Goal: Information Seeking & Learning: Check status

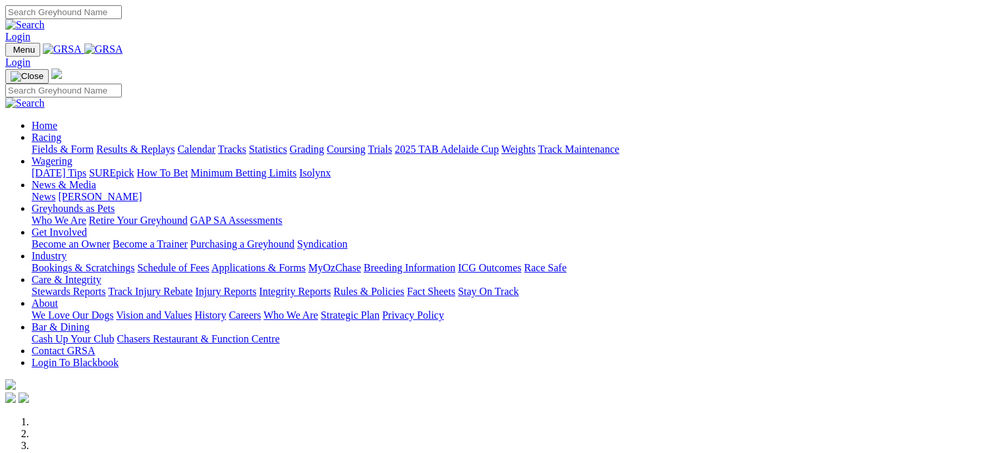
click at [175, 144] on link "Results & Replays" at bounding box center [135, 149] width 78 height 11
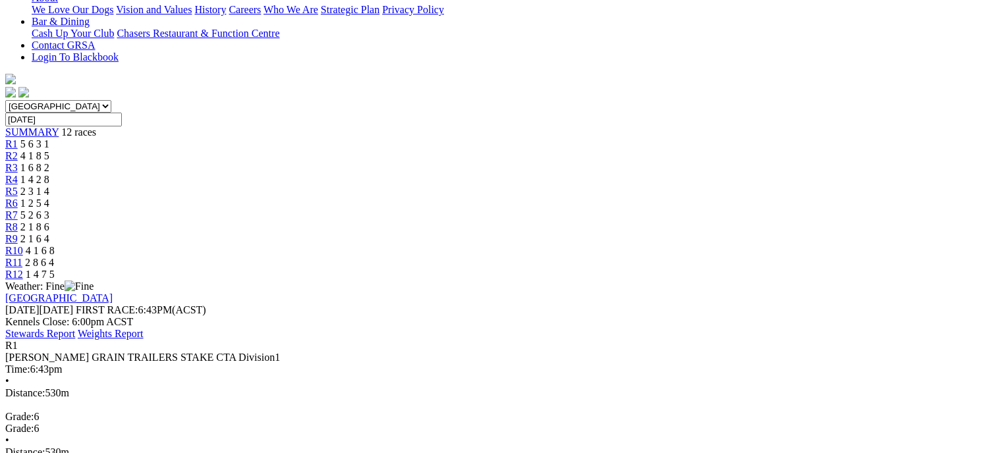
scroll to position [331, 0]
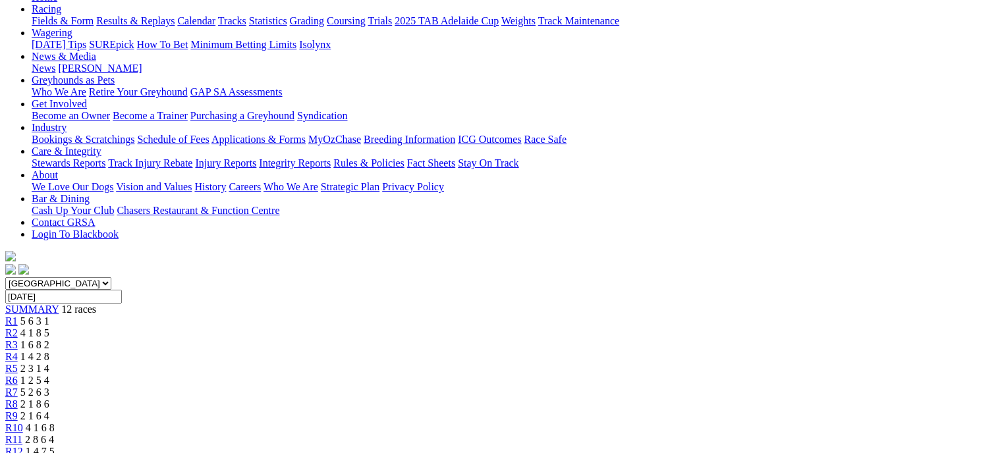
scroll to position [150, 0]
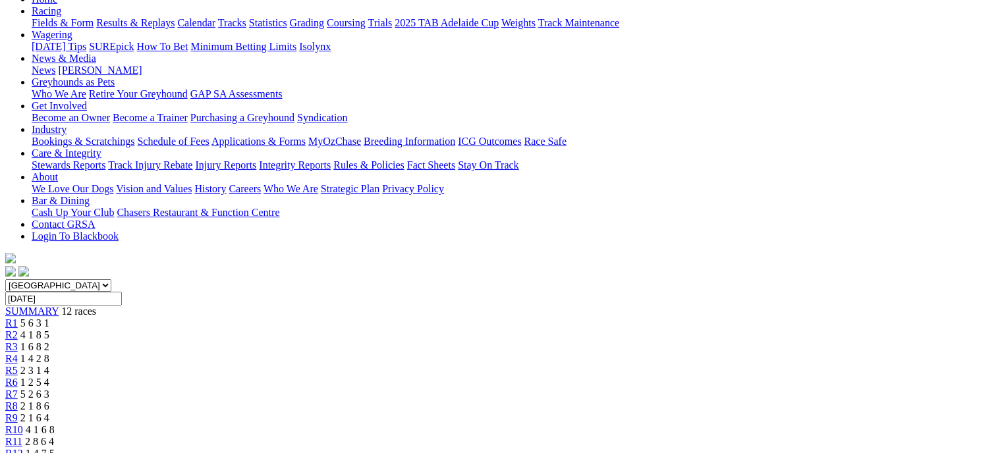
click at [49, 329] on span "4 1 8 5" at bounding box center [34, 334] width 29 height 11
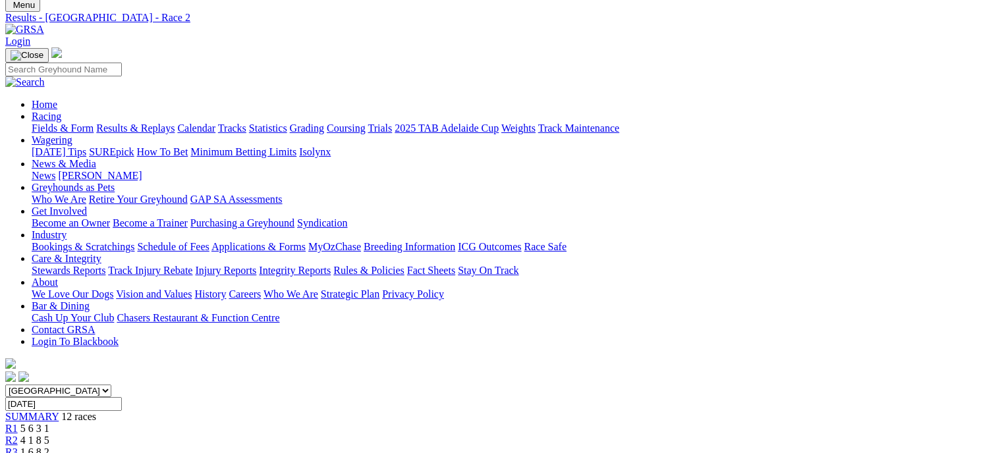
scroll to position [40, 0]
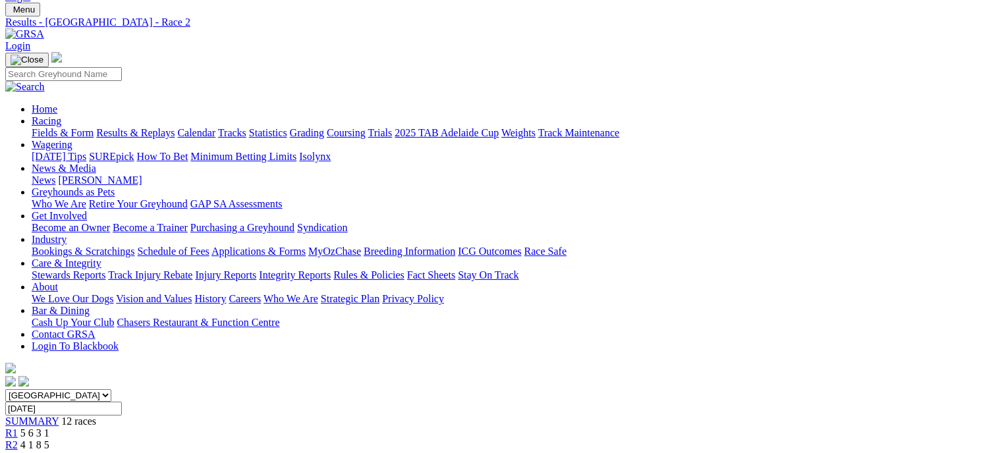
click at [18, 451] on link "R3" at bounding box center [11, 456] width 13 height 11
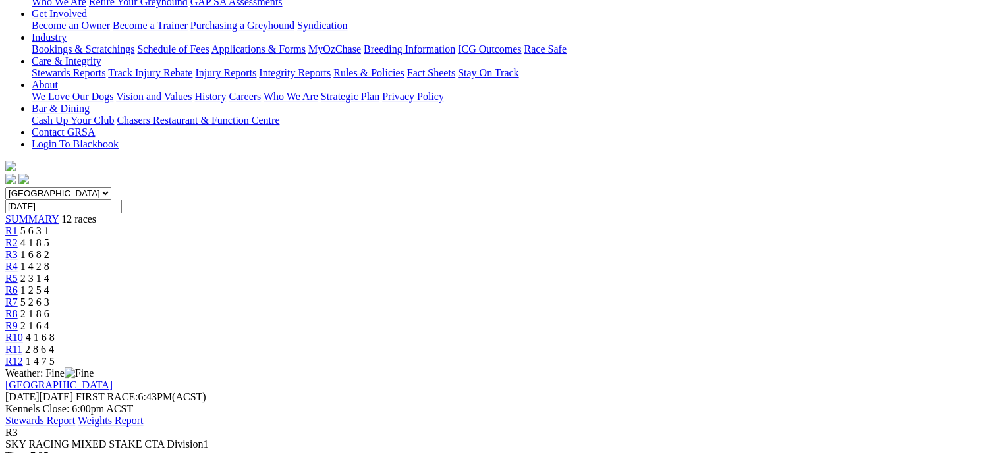
scroll to position [196, 0]
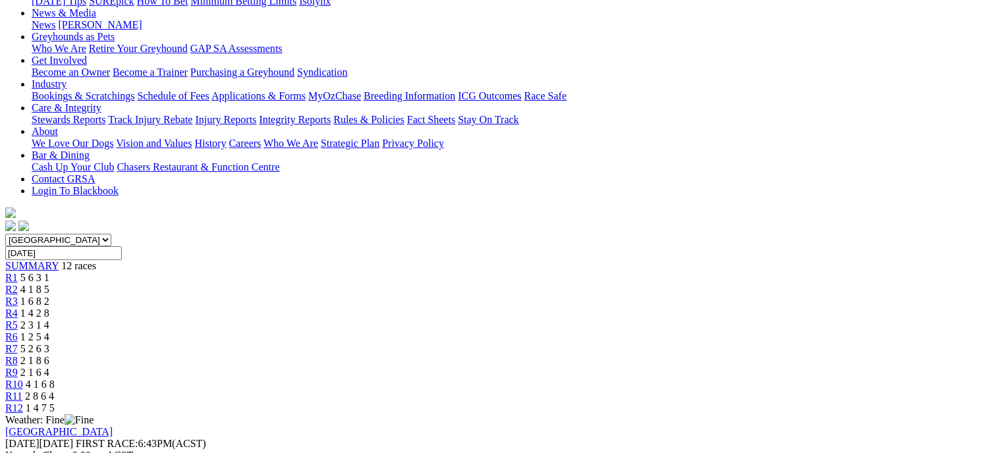
click at [18, 308] on link "R4" at bounding box center [11, 313] width 13 height 11
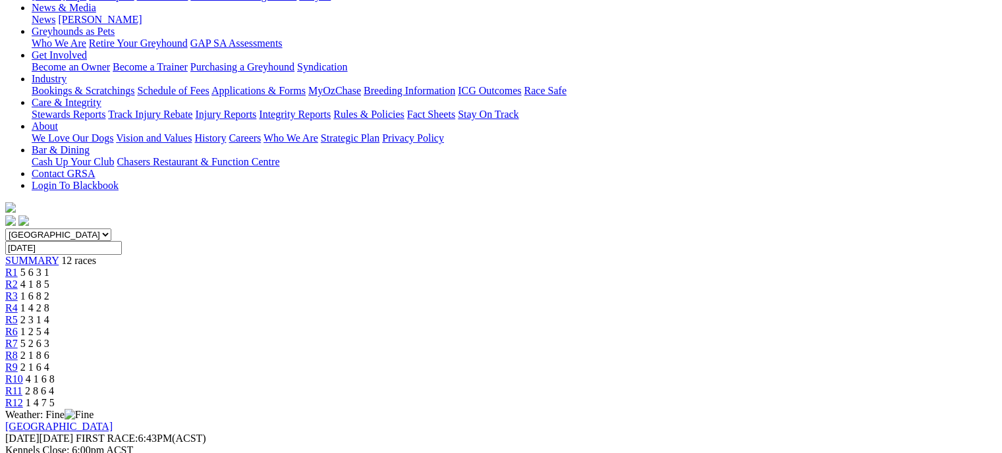
scroll to position [120, 0]
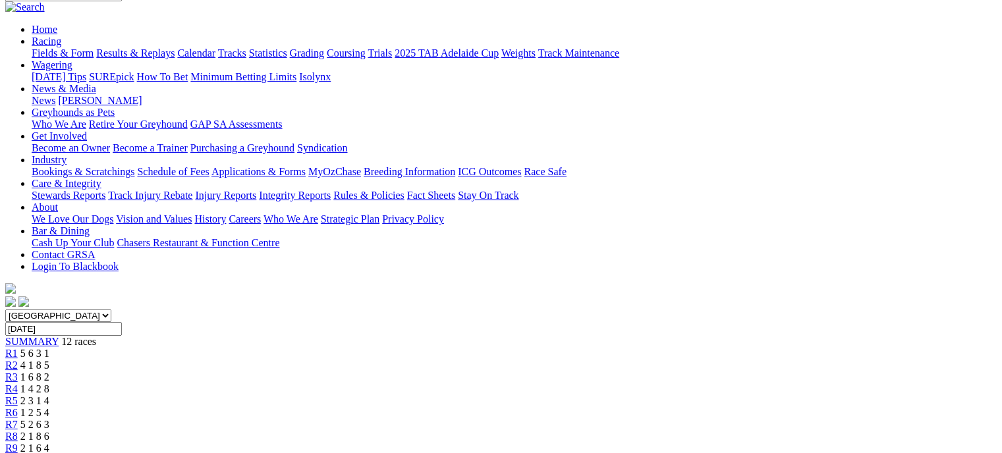
click at [477, 395] on div "R5 2 3 1 4" at bounding box center [501, 401] width 992 height 12
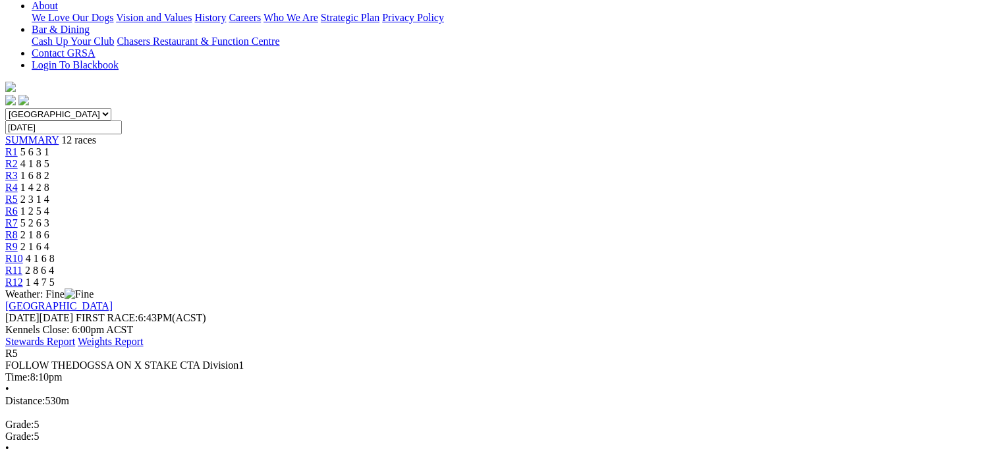
scroll to position [303, 0]
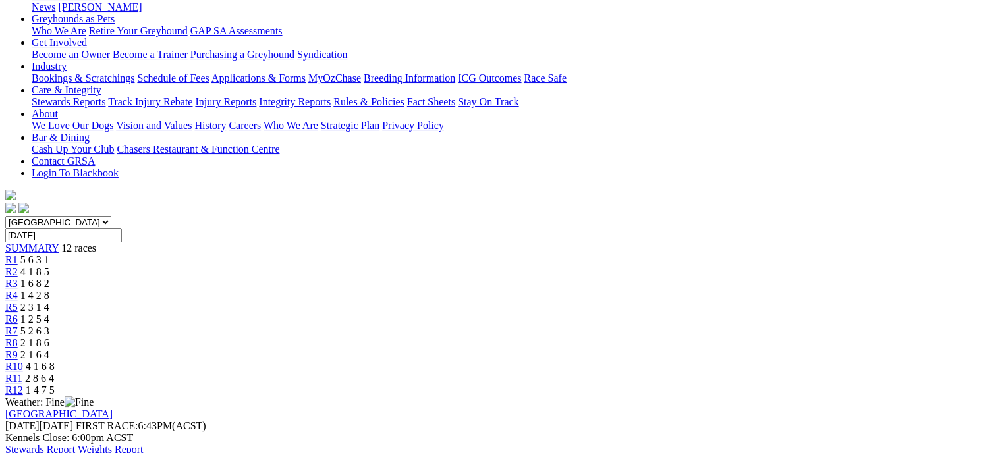
scroll to position [150, 0]
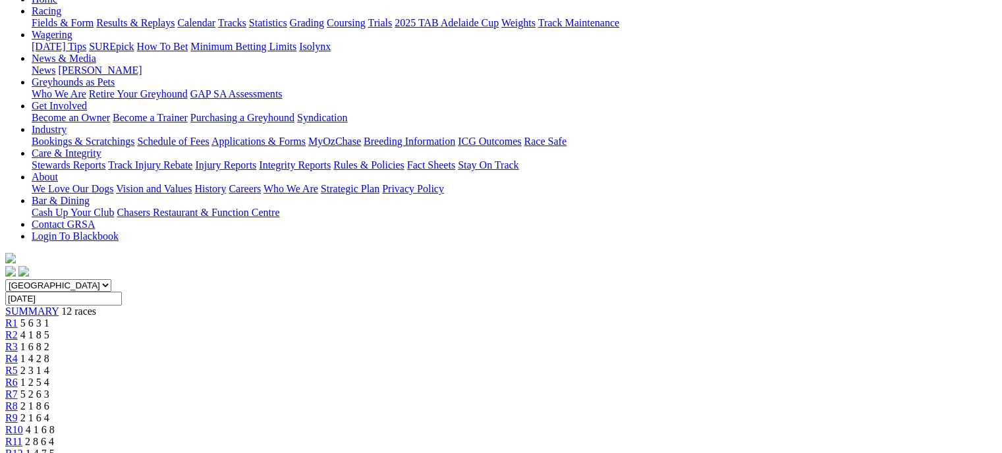
click at [532, 377] on div "R6 1 2 5 4" at bounding box center [501, 383] width 992 height 12
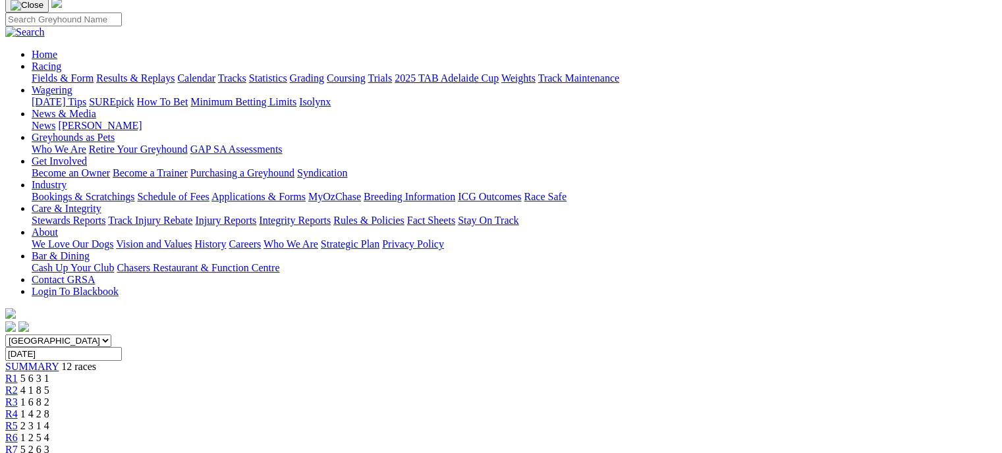
scroll to position [77, 0]
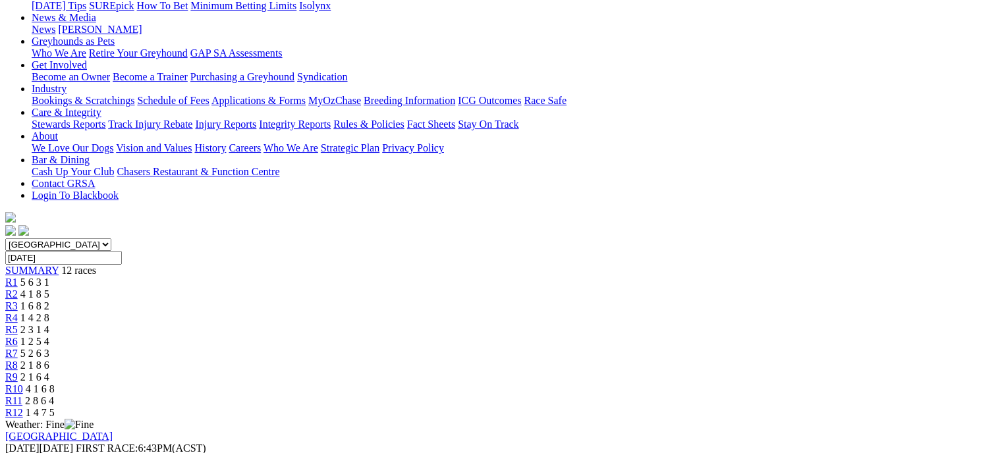
scroll to position [166, 0]
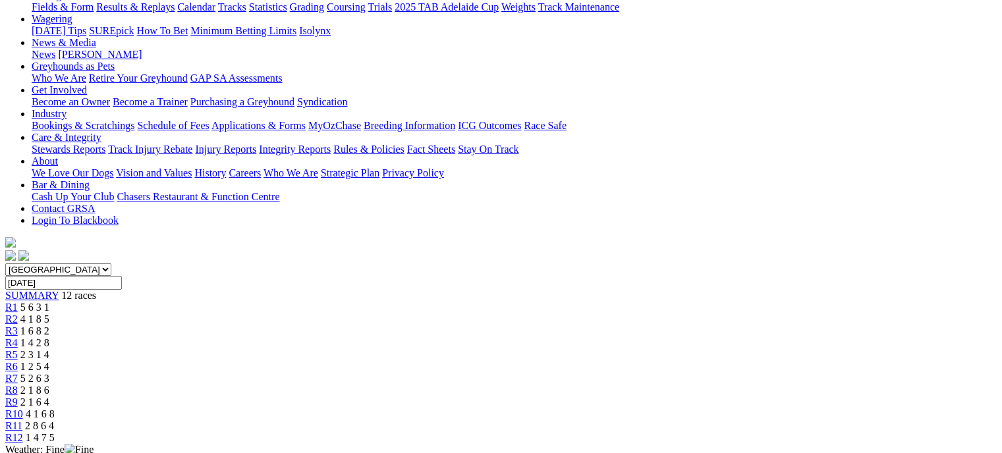
click at [18, 385] on link "R8" at bounding box center [11, 390] width 13 height 11
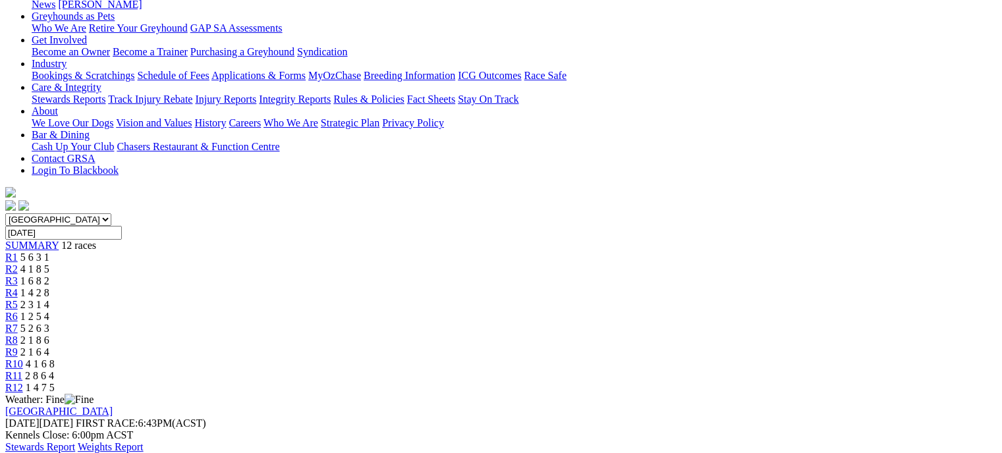
scroll to position [184, 0]
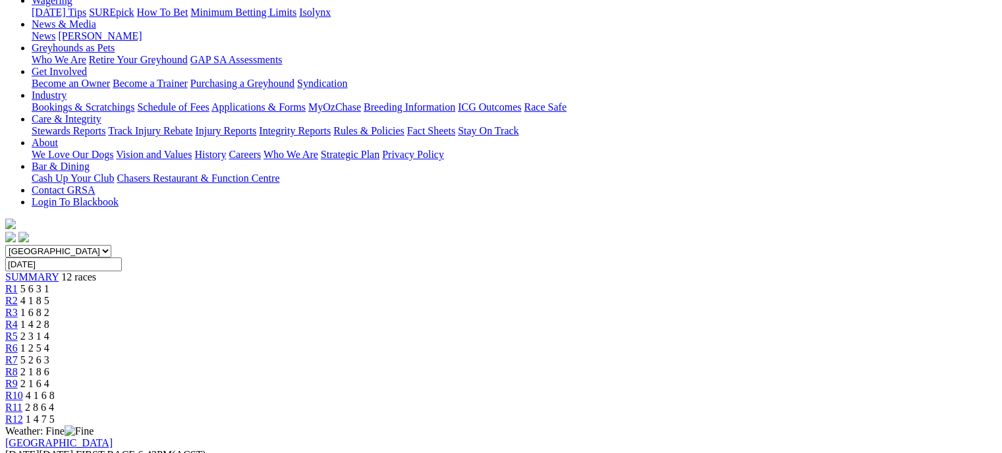
click at [710, 378] on div "R9 2 1 6 4" at bounding box center [501, 384] width 992 height 12
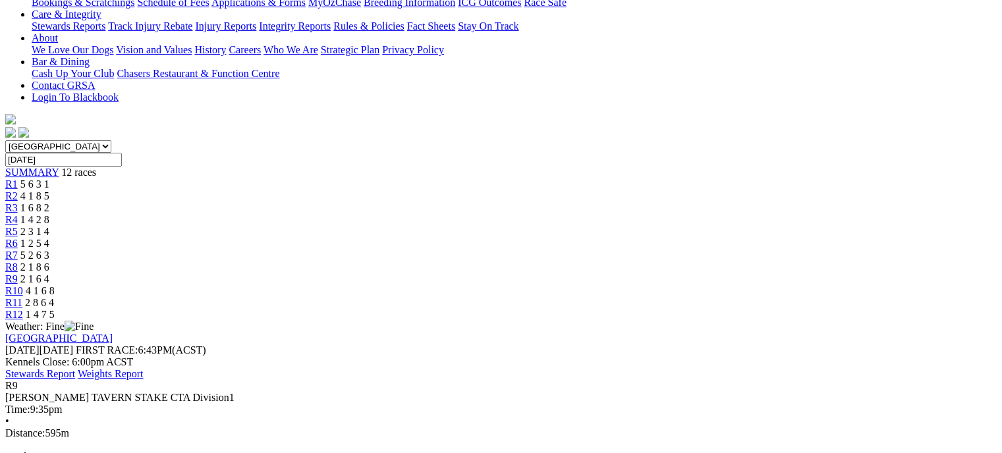
scroll to position [291, 0]
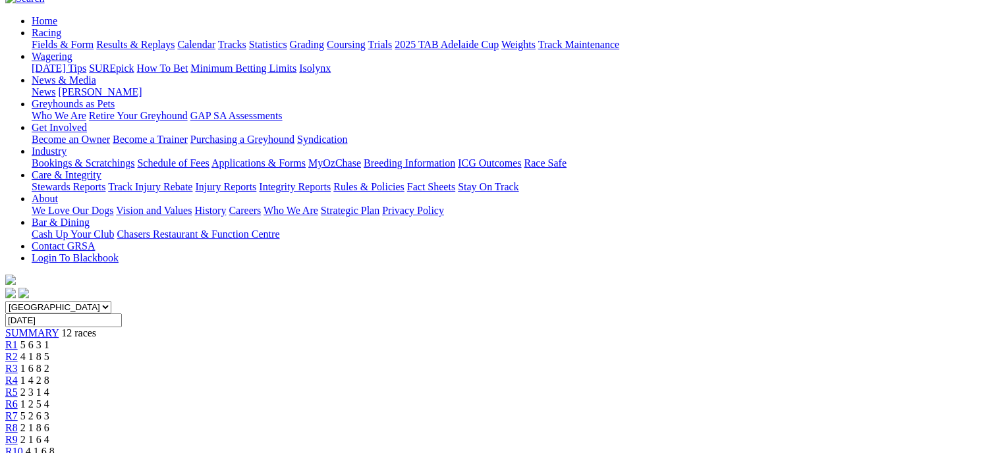
scroll to position [96, 0]
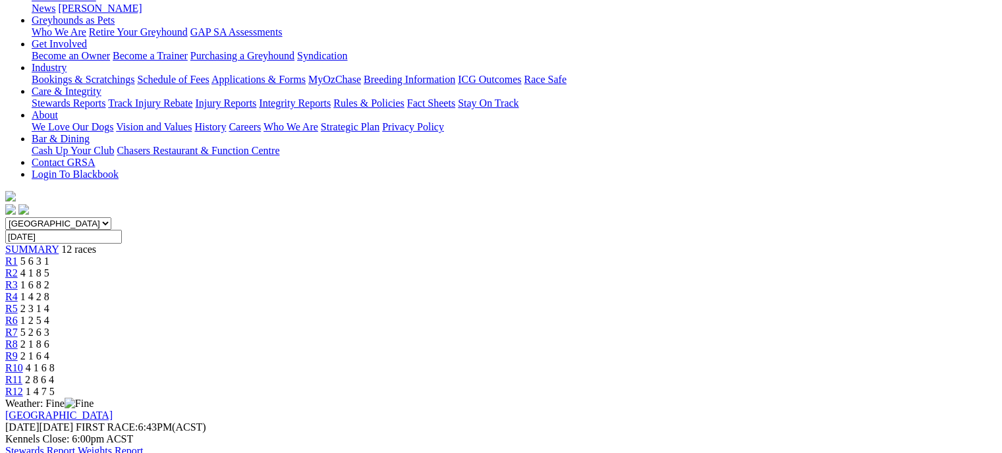
scroll to position [169, 0]
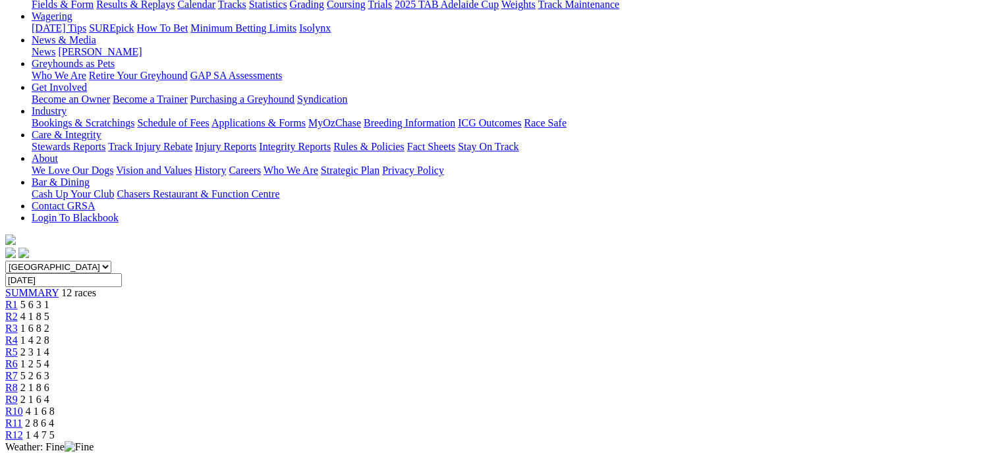
click at [795, 418] on div "R11 2 8 6 4" at bounding box center [501, 424] width 992 height 12
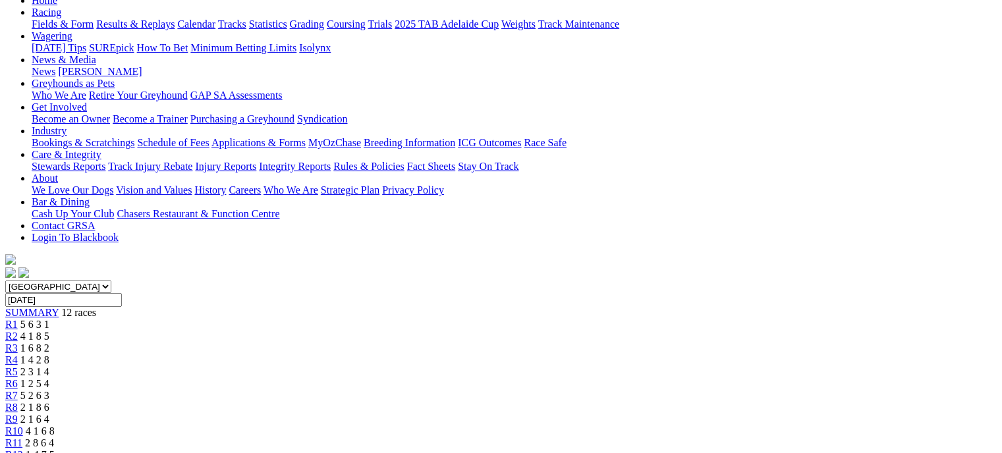
scroll to position [147, 0]
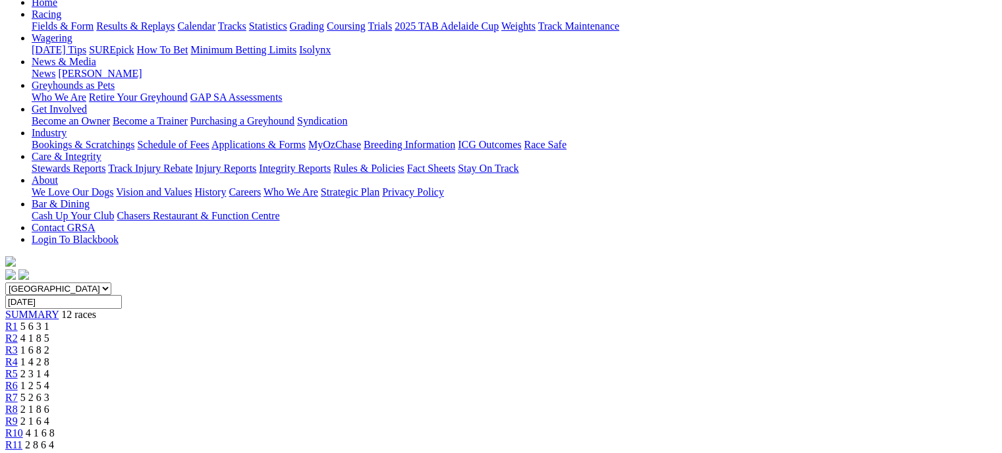
click at [867, 451] on div "R12 1 4 7 5" at bounding box center [501, 457] width 992 height 12
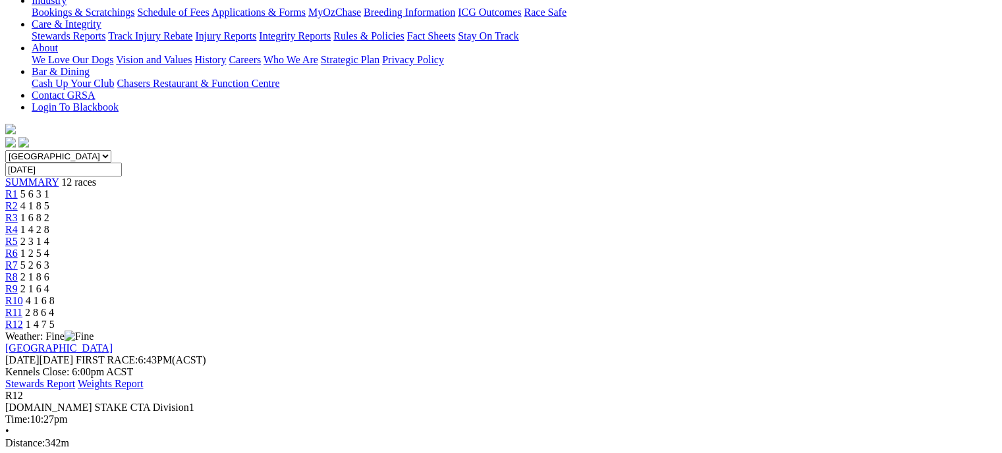
scroll to position [285, 0]
